Goal: Consume media (video, audio): Consume media (video, audio)

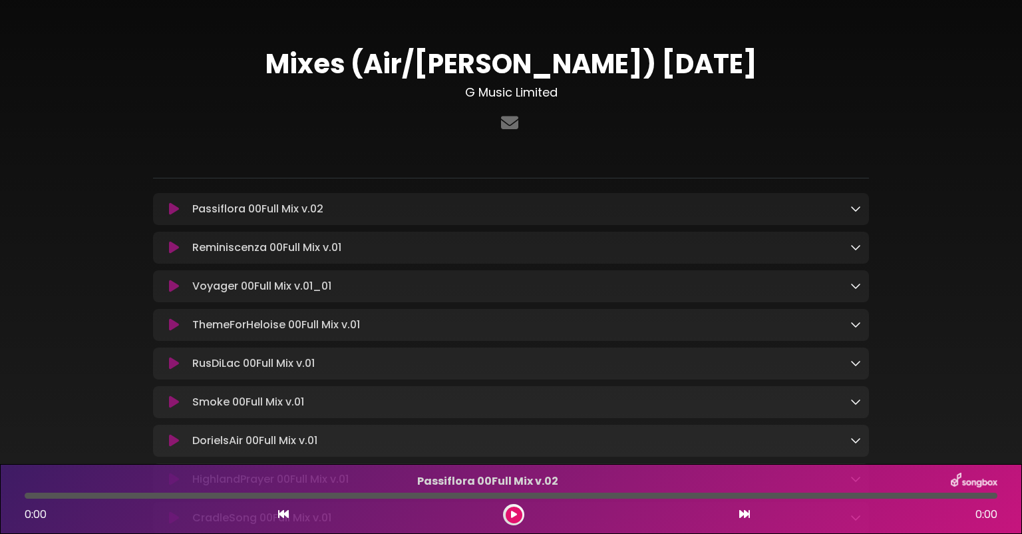
click at [862, 208] on div "Passiflora 00Full Mix v.02 Loading Track..." at bounding box center [511, 209] width 716 height 16
click at [860, 209] on icon at bounding box center [855, 208] width 11 height 11
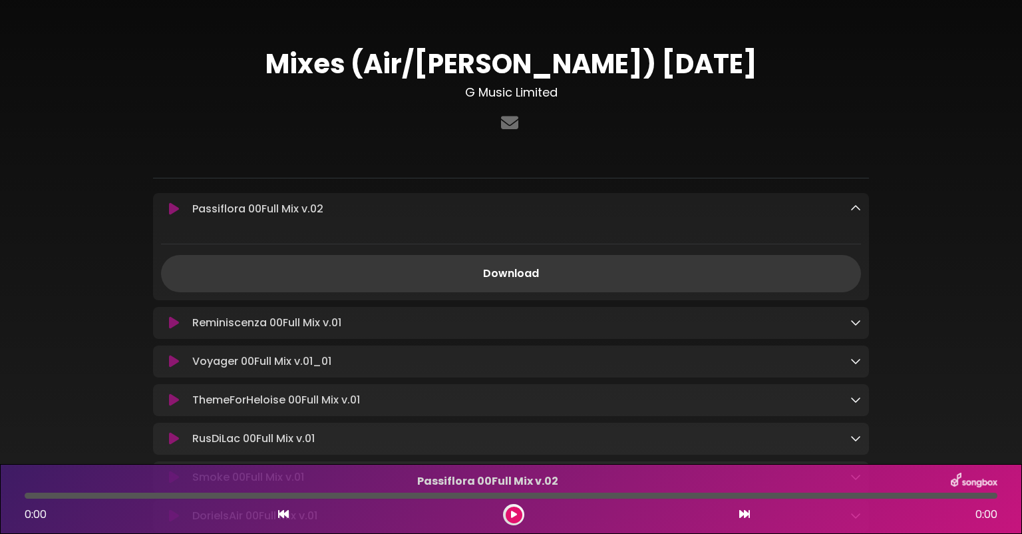
click at [588, 269] on link "Download" at bounding box center [511, 273] width 700 height 37
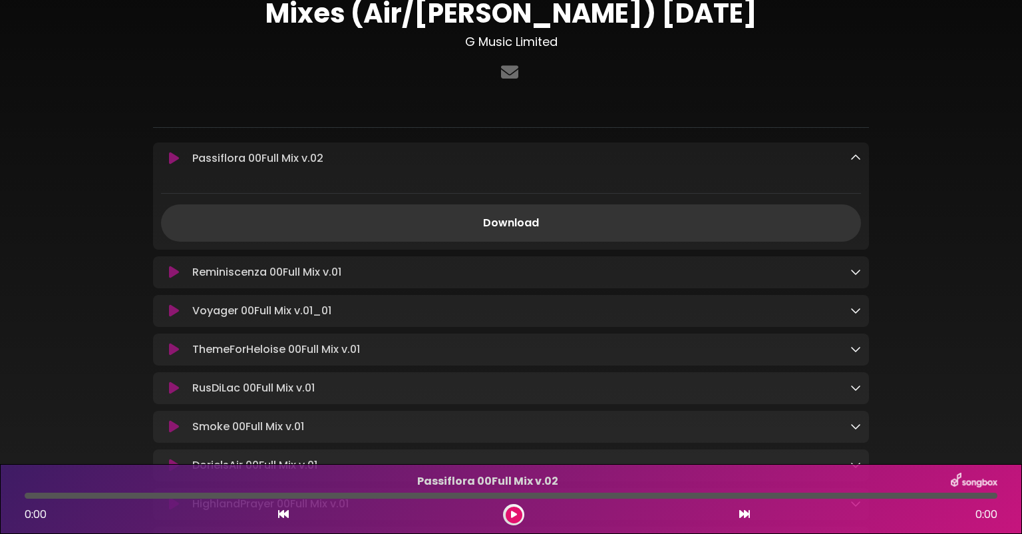
scroll to position [86, 0]
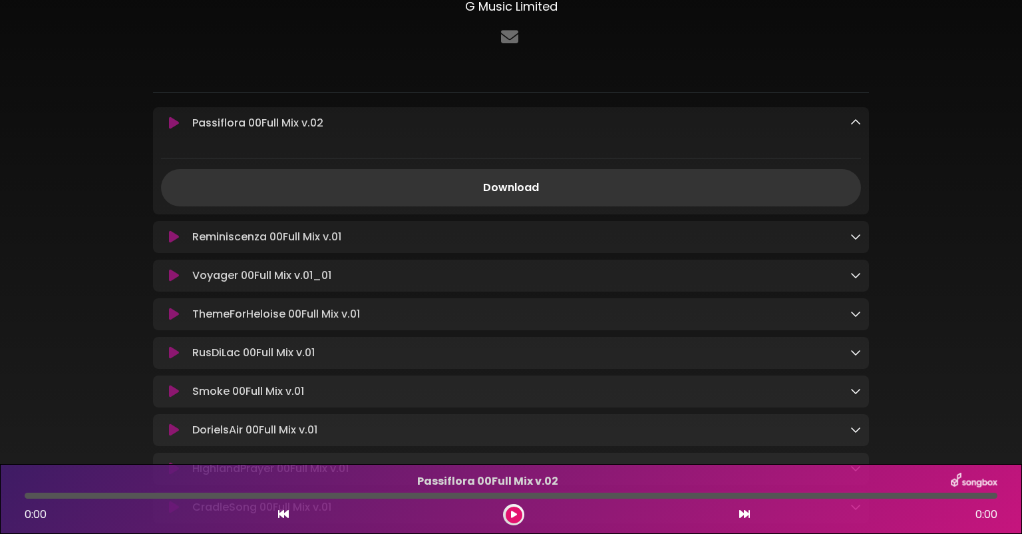
click at [174, 122] on icon at bounding box center [174, 122] width 10 height 13
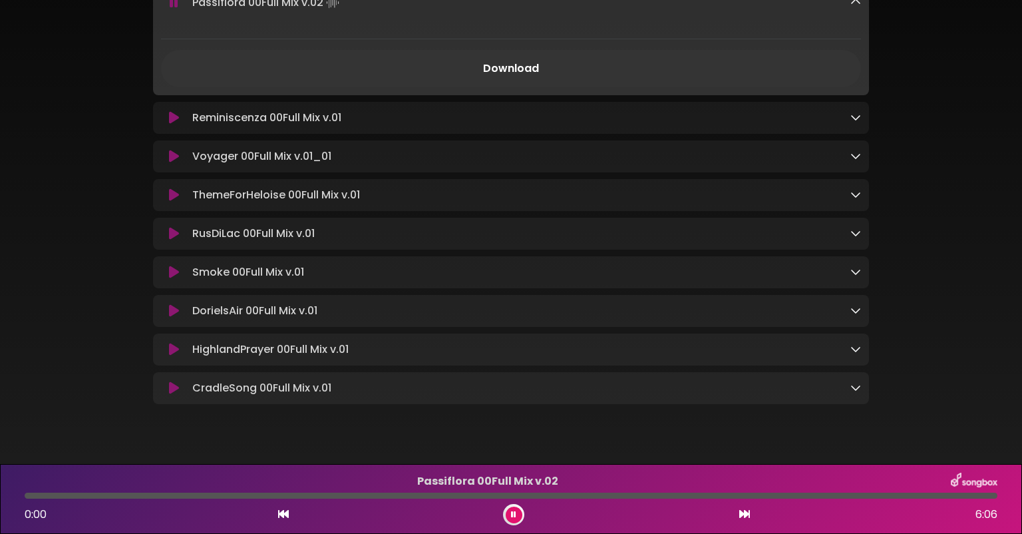
scroll to position [239, 0]
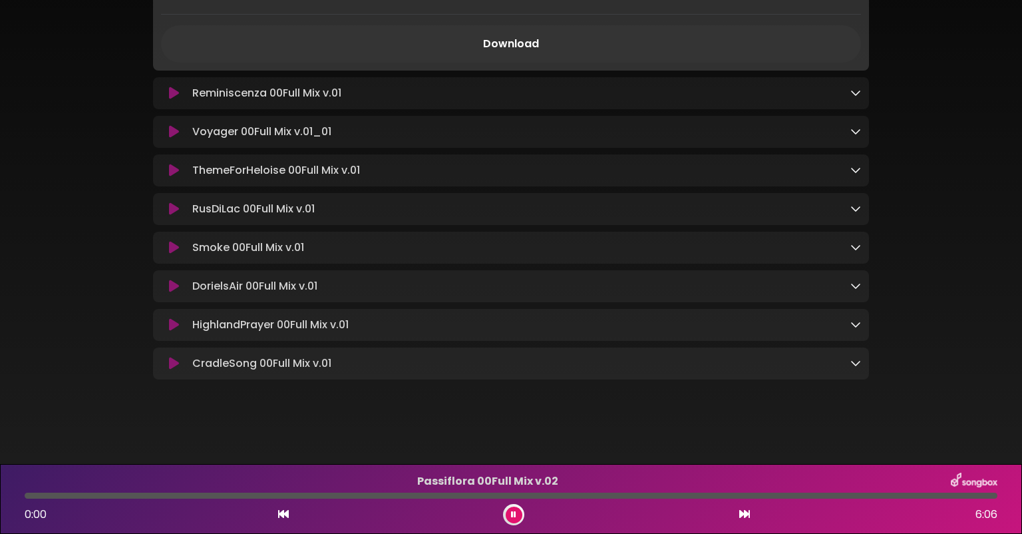
click at [508, 515] on button at bounding box center [514, 514] width 17 height 17
click at [516, 517] on button at bounding box center [514, 514] width 17 height 17
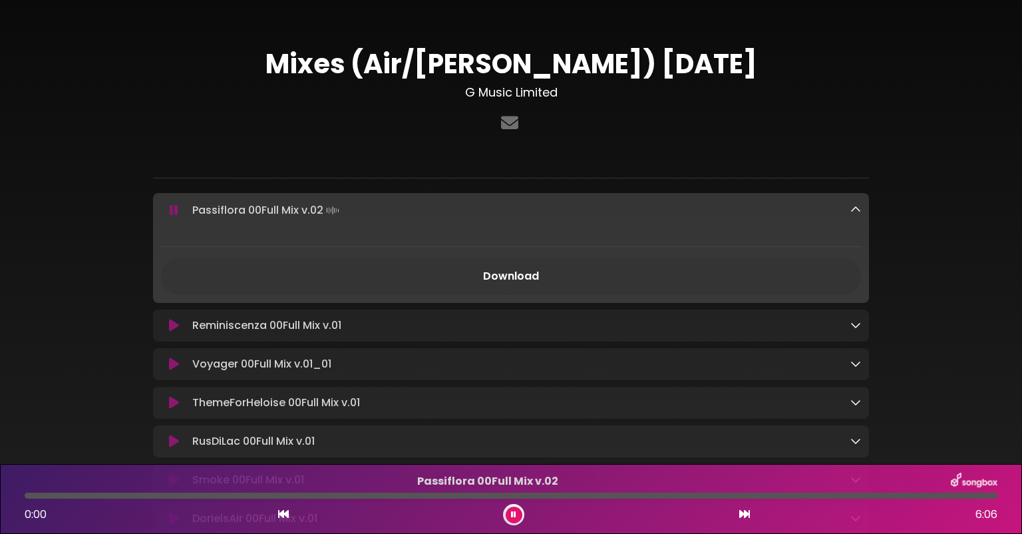
click at [174, 329] on icon at bounding box center [174, 325] width 10 height 13
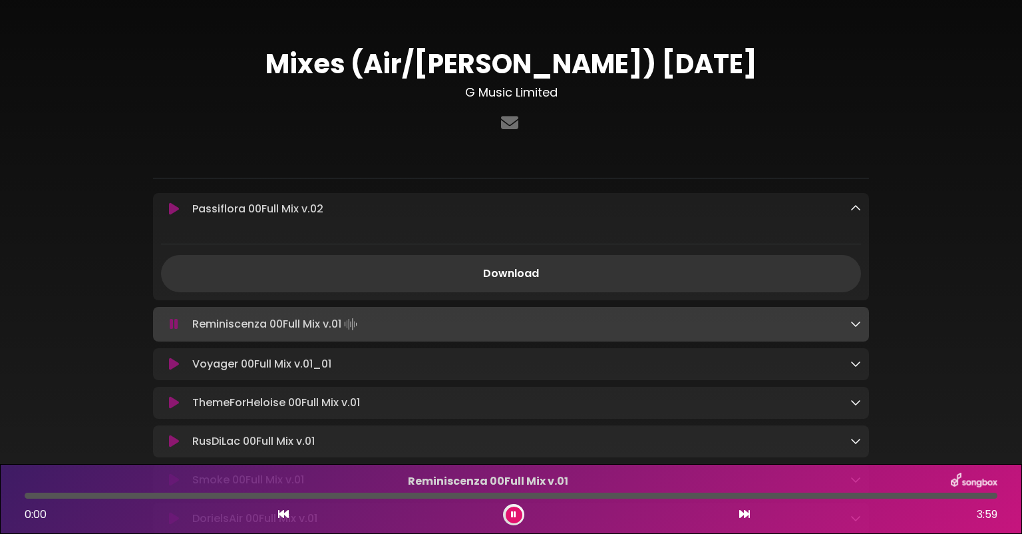
click at [177, 205] on icon at bounding box center [174, 208] width 10 height 13
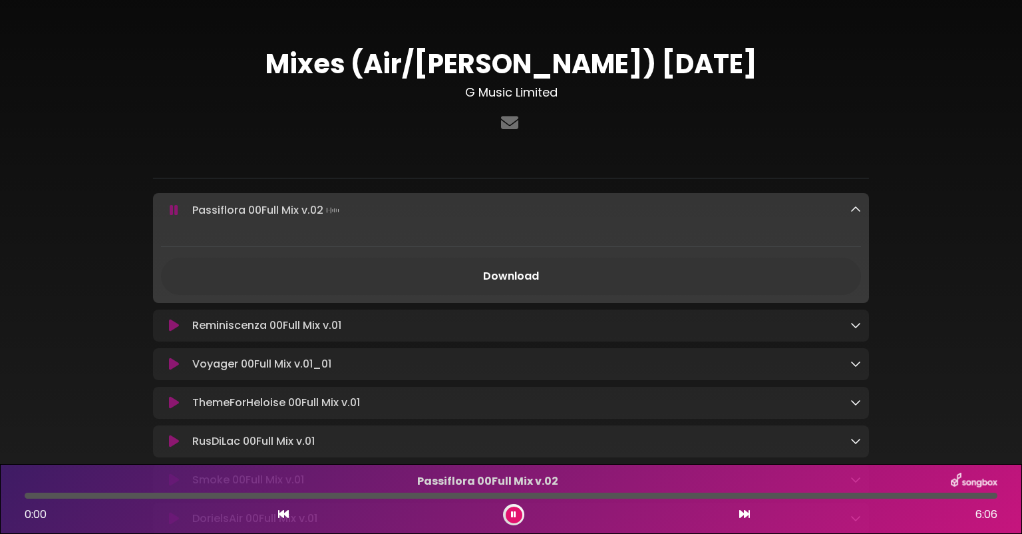
click at [515, 514] on icon at bounding box center [513, 514] width 5 height 8
click at [514, 512] on icon at bounding box center [513, 514] width 5 height 8
click at [172, 325] on icon at bounding box center [174, 325] width 10 height 13
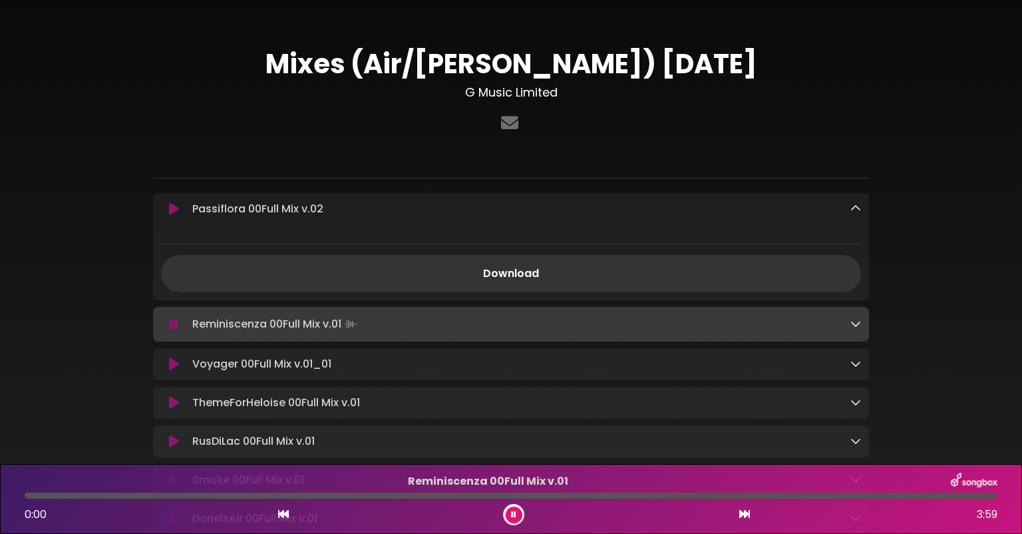
click at [177, 367] on icon at bounding box center [174, 363] width 10 height 13
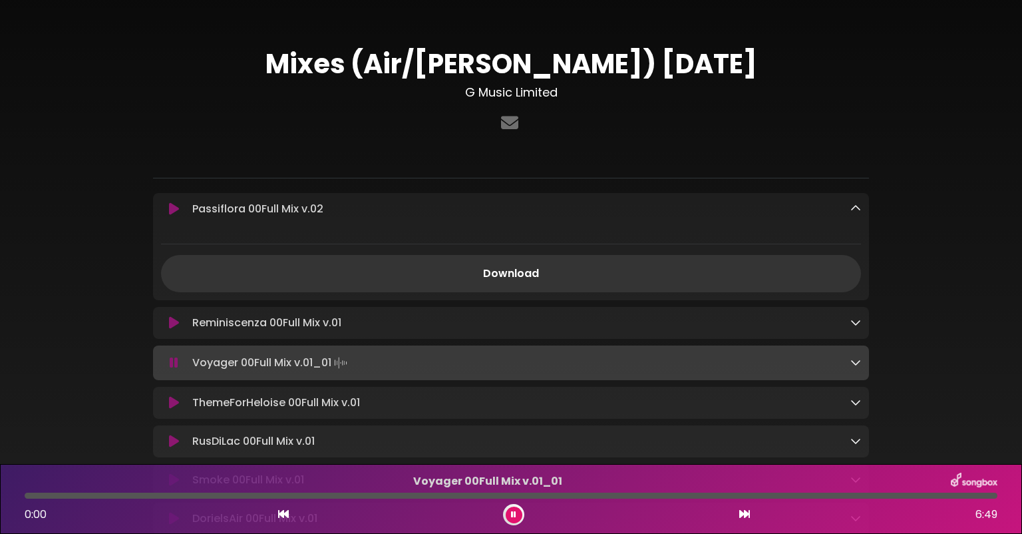
click at [175, 408] on icon at bounding box center [174, 402] width 10 height 13
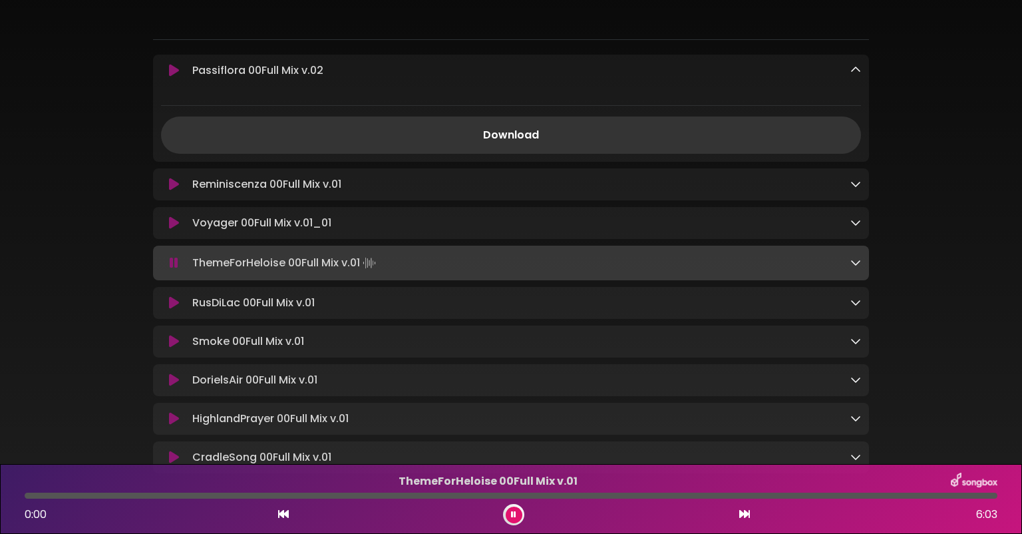
scroll to position [172, 0]
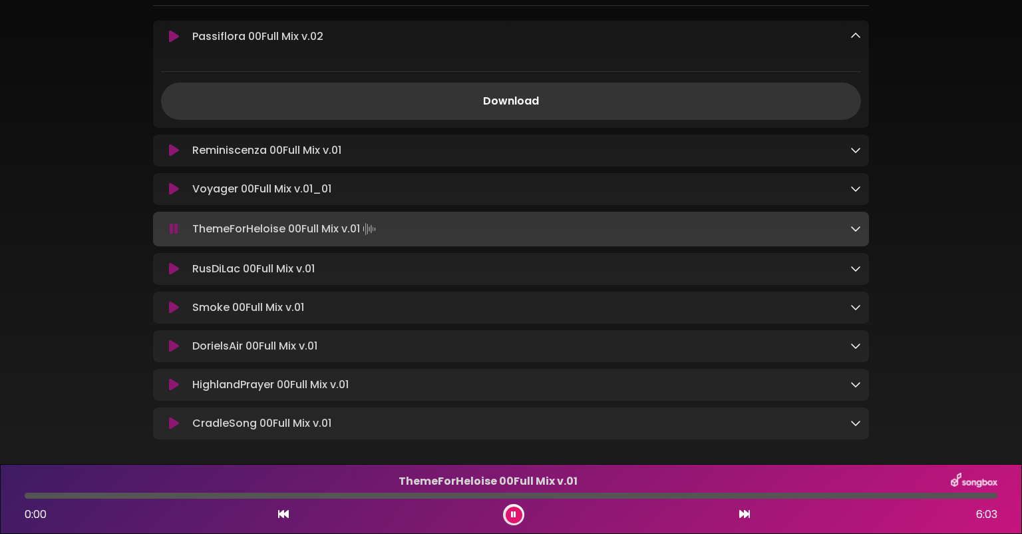
click at [174, 266] on icon at bounding box center [174, 268] width 10 height 13
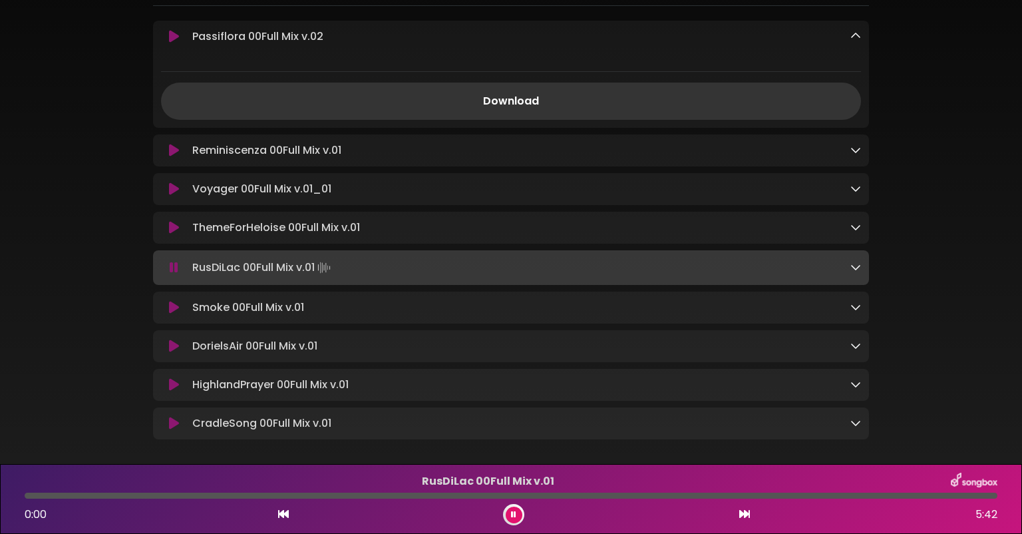
click at [174, 314] on icon at bounding box center [174, 307] width 10 height 13
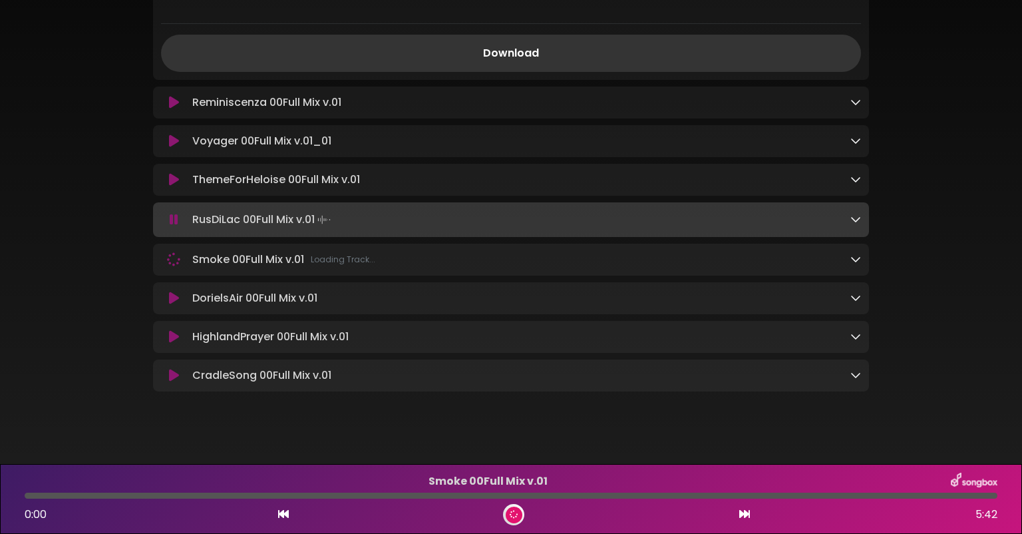
scroll to position [239, 0]
